Goal: Find specific fact: Find specific page/section

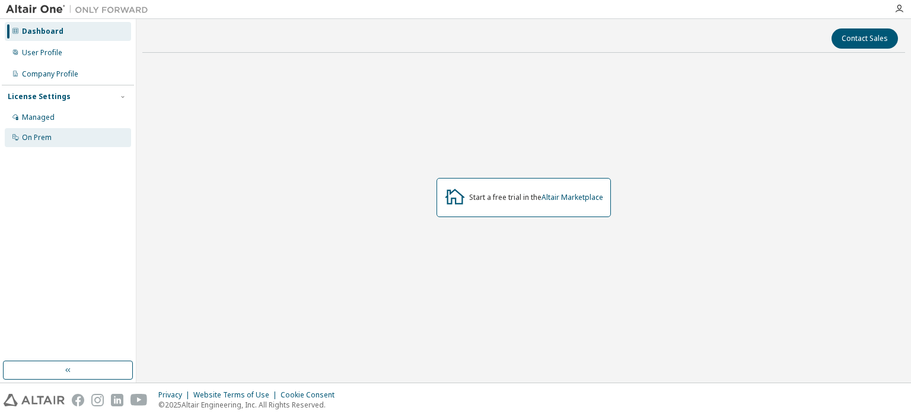
click at [74, 135] on div "On Prem" at bounding box center [68, 137] width 126 height 19
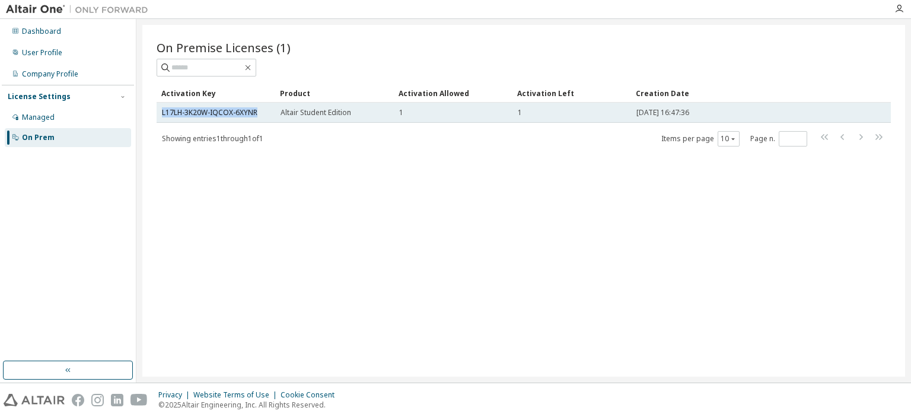
drag, startPoint x: 161, startPoint y: 108, endPoint x: 262, endPoint y: 110, distance: 101.5
click at [262, 110] on td "L17LH-3K20W-IQCOX-6XYNR" at bounding box center [216, 113] width 119 height 20
copy link "L17LH-3K20W-IQCOX-6XYNR"
